Goal: Navigation & Orientation: Find specific page/section

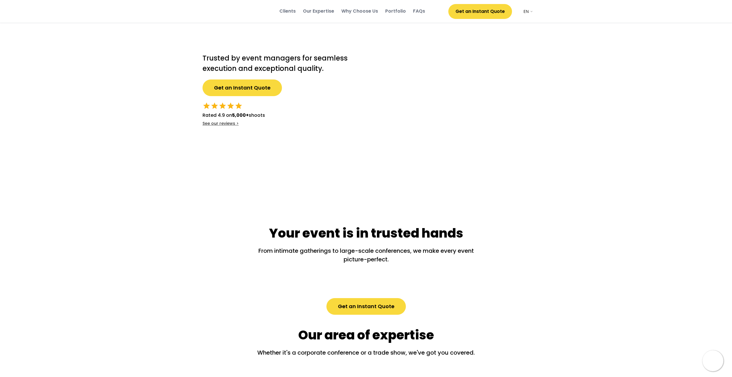
select select ""en""
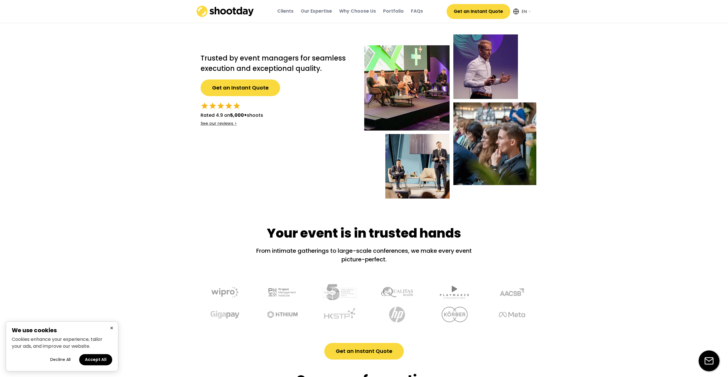
click at [394, 13] on div "Portfolio" at bounding box center [393, 11] width 21 height 6
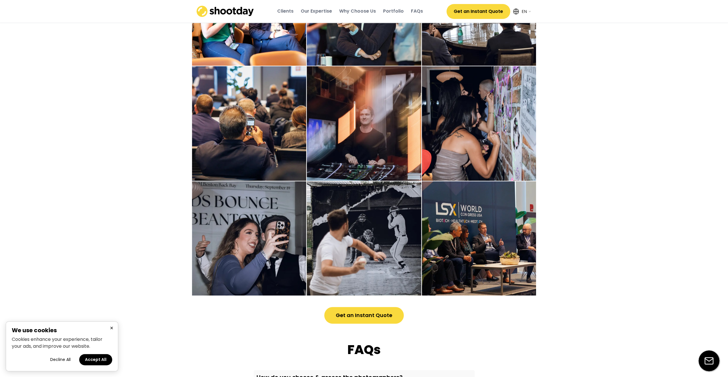
scroll to position [1385, 0]
